Goal: Task Accomplishment & Management: Manage account settings

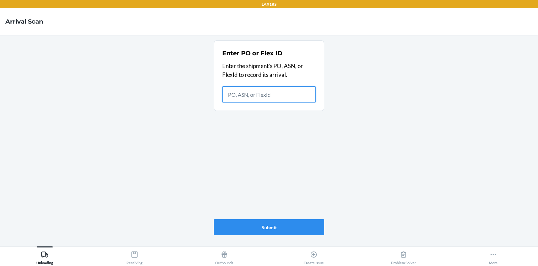
click at [472, 247] on button "More" at bounding box center [494, 255] width 90 height 19
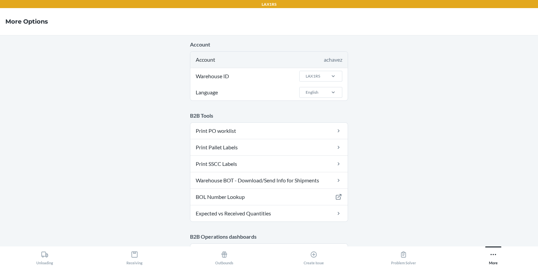
click at [333, 66] on div "Account achavez" at bounding box center [269, 59] width 158 height 16
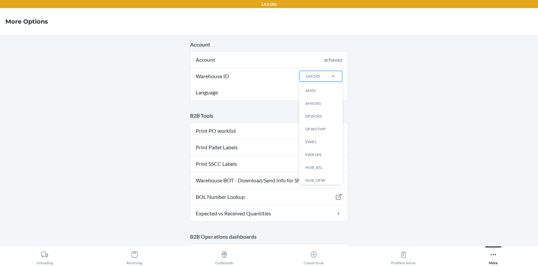
click at [330, 71] on div at bounding box center [334, 76] width 18 height 10
click at [306, 73] on input "Warehouse ID option AMS1 focused, 1 of 25. 25 results available. Use Up and Dow…" at bounding box center [305, 76] width 1 height 6
click at [313, 142] on div "LAX1" at bounding box center [323, 145] width 36 height 13
click at [306, 79] on input "Warehouse ID option LAX1 focused, 13 of 25. 25 results available. Use Up and Do…" at bounding box center [305, 76] width 1 height 6
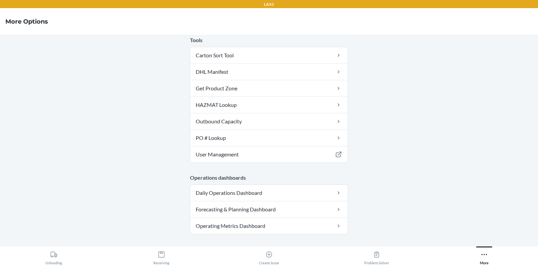
scroll to position [76, 0]
click at [267, 156] on link "User Management" at bounding box center [269, 153] width 158 height 16
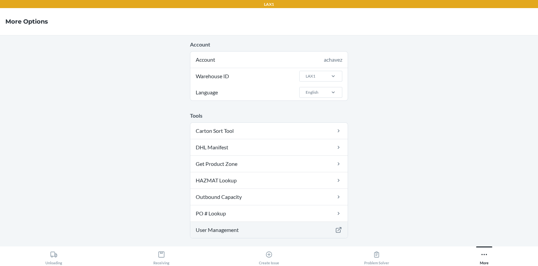
scroll to position [237, 0]
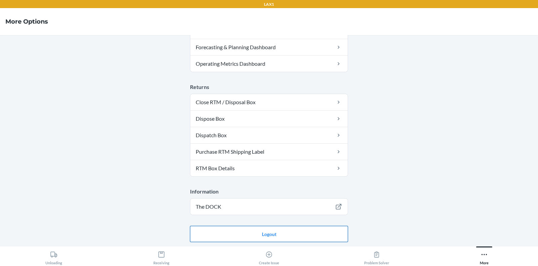
click at [238, 229] on button "Logout" at bounding box center [269, 233] width 158 height 16
